Goal: Find specific page/section: Find specific page/section

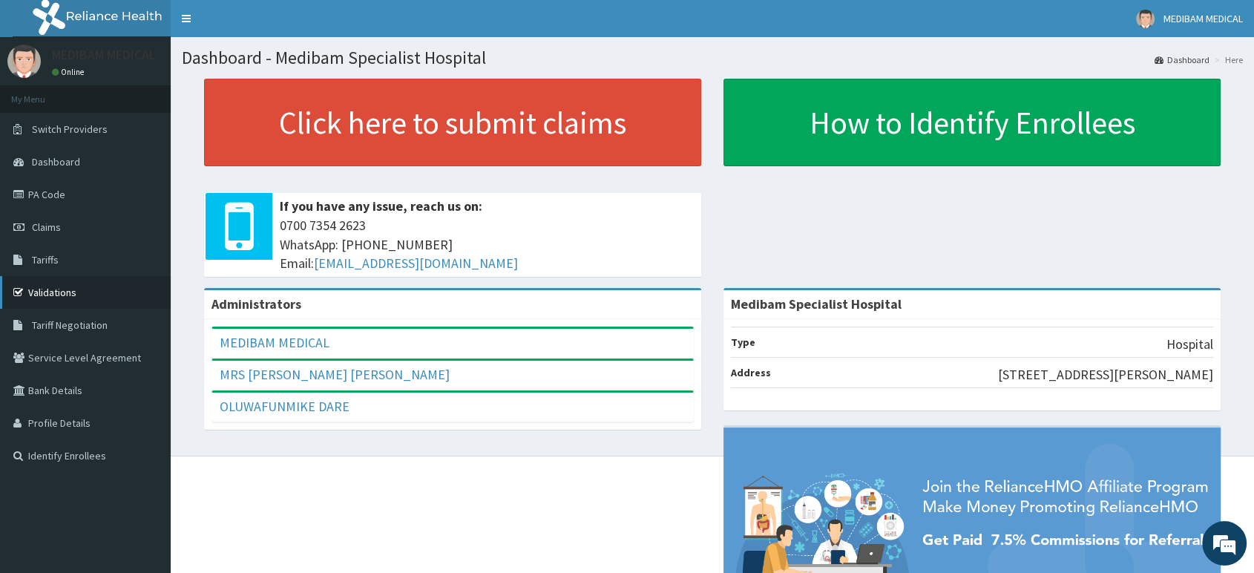
click at [77, 293] on link "Validations" at bounding box center [85, 292] width 171 height 33
click at [65, 230] on link "Claims" at bounding box center [85, 227] width 171 height 33
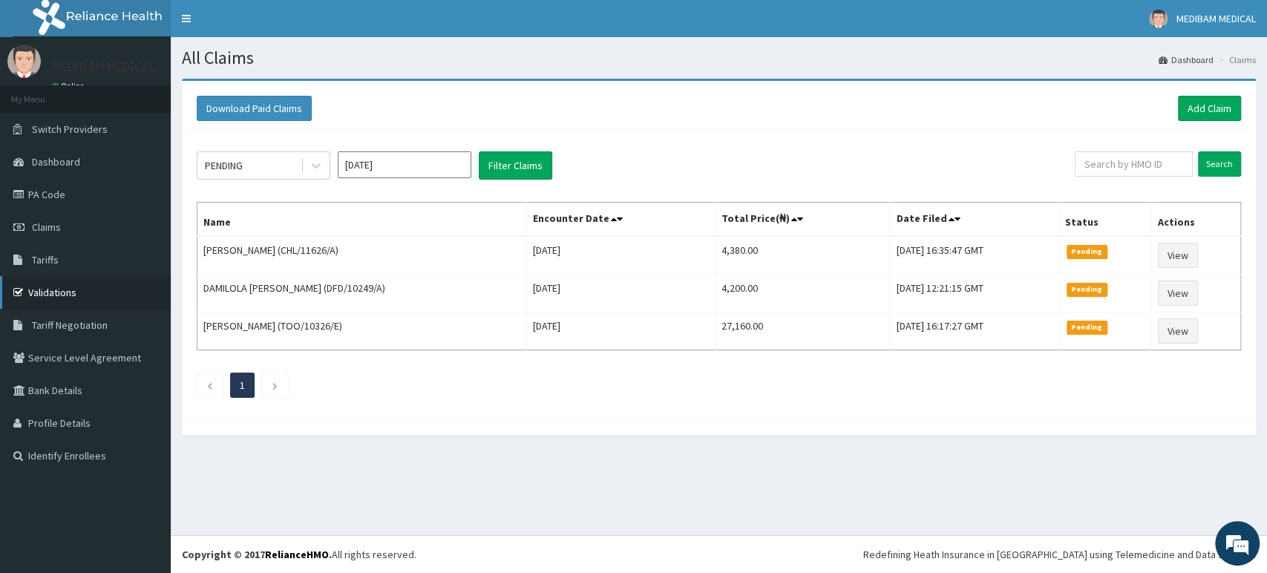
click at [53, 298] on link "Validations" at bounding box center [85, 292] width 171 height 33
